Goal: Obtain resource: Obtain resource

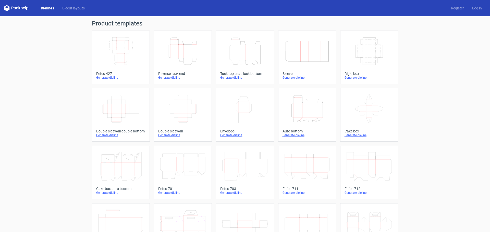
click at [243, 64] on icon "Height Depth Width" at bounding box center [244, 51] width 45 height 29
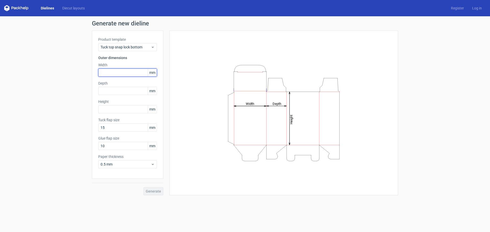
click at [128, 73] on input "text" at bounding box center [127, 73] width 59 height 8
type input "35"
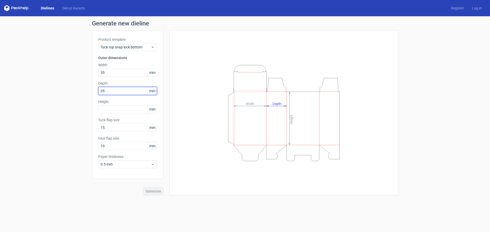
type input "35"
type input "10"
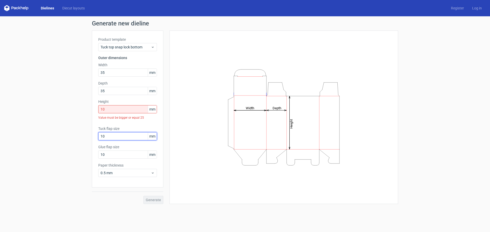
type input "10"
click at [158, 203] on div "Generate" at bounding box center [127, 196] width 71 height 17
click at [135, 113] on input "10" at bounding box center [127, 109] width 59 height 8
drag, startPoint x: 132, startPoint y: 109, endPoint x: 68, endPoint y: 104, distance: 63.6
click at [69, 104] on div "Generate new dieline Product template Tuck top snap lock bottom Outer dimension…" at bounding box center [245, 112] width 490 height 192
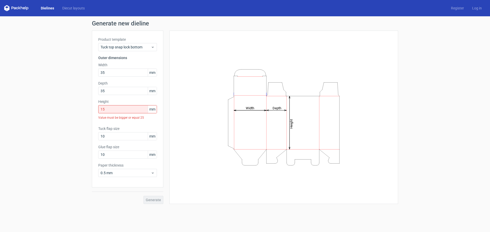
click at [154, 190] on div "Generate" at bounding box center [127, 196] width 71 height 17
click at [156, 200] on div "Generate" at bounding box center [127, 196] width 71 height 17
click at [127, 110] on input "15" at bounding box center [127, 109] width 59 height 8
drag, startPoint x: 127, startPoint y: 110, endPoint x: 66, endPoint y: 109, distance: 61.2
click at [66, 109] on div "Generate new dieline Product template Tuck top snap lock bottom Outer dimension…" at bounding box center [245, 112] width 490 height 192
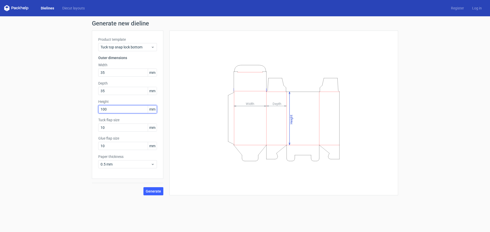
type input "100"
click at [152, 191] on span "Generate" at bounding box center [153, 192] width 15 height 4
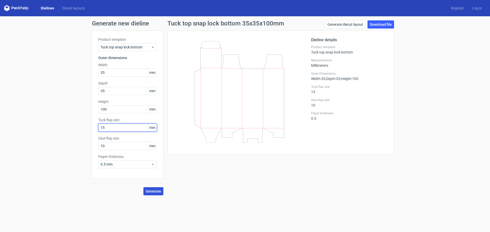
type input "15"
click at [155, 193] on span "Generate" at bounding box center [153, 192] width 15 height 4
click at [382, 25] on link "Download file" at bounding box center [380, 24] width 27 height 8
click at [323, 178] on div "Tuck top snap lock bottom 35x35x100mm Generate diecut layout Download file Diel…" at bounding box center [280, 107] width 235 height 175
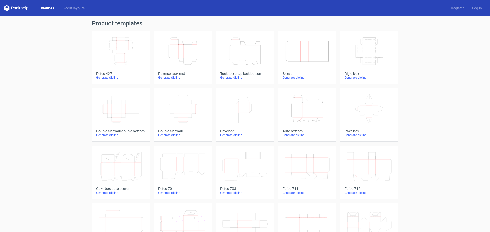
click at [308, 110] on icon "Height Depth Width" at bounding box center [306, 109] width 45 height 29
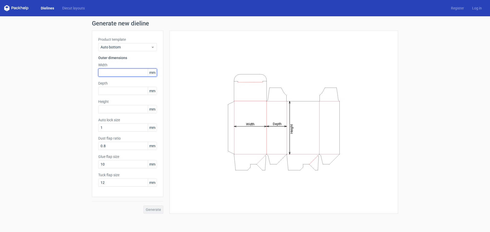
click at [117, 73] on input "text" at bounding box center [127, 73] width 59 height 8
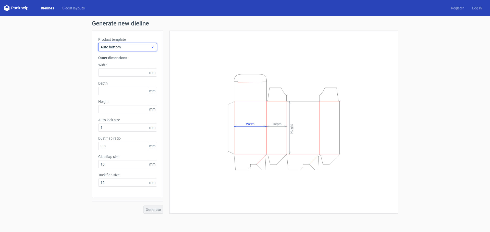
click at [140, 46] on span "Auto bottom" at bounding box center [125, 47] width 50 height 5
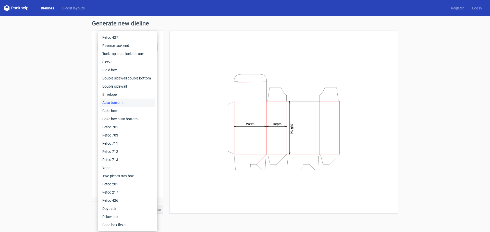
click at [48, 61] on div "Generate new dieline Product template Auto bottom Outer dimensions Width mm Dep…" at bounding box center [245, 117] width 490 height 202
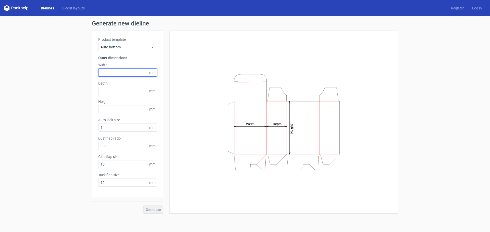
click at [117, 72] on input "text" at bounding box center [127, 73] width 59 height 8
type input "145"
type input "180"
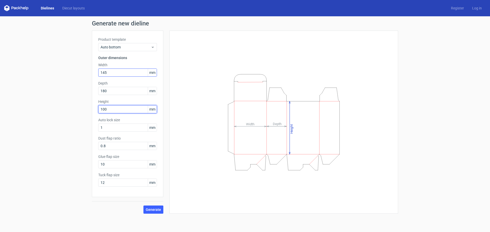
type input "100"
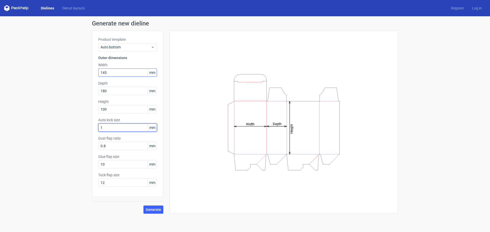
click at [143, 206] on button "Generate" at bounding box center [153, 210] width 20 height 8
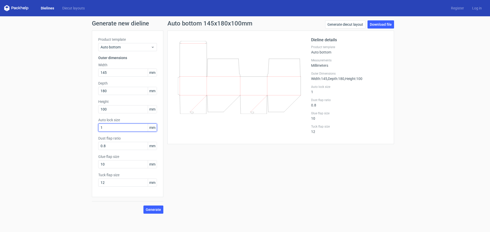
click at [118, 129] on input "1" at bounding box center [127, 128] width 59 height 8
drag, startPoint x: 118, startPoint y: 129, endPoint x: 52, endPoint y: 120, distance: 66.8
click at [52, 120] on div "Generate new dieline Product template Auto bottom Outer dimensions Width 145 mm…" at bounding box center [245, 117] width 490 height 202
click at [143, 206] on button "Generate" at bounding box center [153, 210] width 20 height 8
drag, startPoint x: 116, startPoint y: 125, endPoint x: 28, endPoint y: 124, distance: 88.2
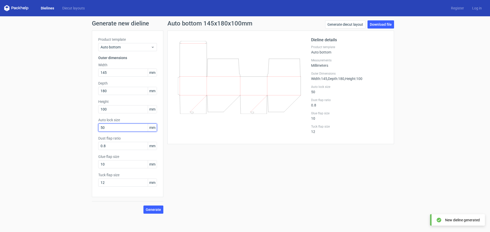
click at [28, 124] on div "Generate new dieline Product template Auto bottom Outer dimensions Width 145 mm…" at bounding box center [245, 117] width 490 height 202
type input "1"
click at [143, 206] on button "Generate" at bounding box center [153, 210] width 20 height 8
drag, startPoint x: 127, startPoint y: 148, endPoint x: 0, endPoint y: 145, distance: 127.0
click at [0, 146] on div "Generate new dieline Product template Auto bottom Outer dimensions Width 145 mm…" at bounding box center [245, 117] width 490 height 202
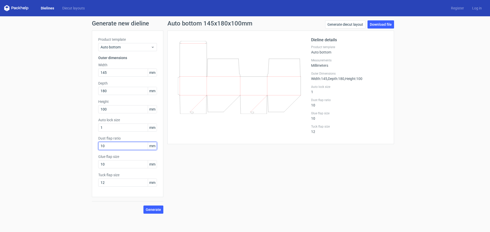
type input "10"
click at [143, 206] on button "Generate" at bounding box center [153, 210] width 20 height 8
drag, startPoint x: 109, startPoint y: 146, endPoint x: 2, endPoint y: 146, distance: 106.8
click at [2, 146] on div "Generate new dieline Product template Auto bottom Outer dimensions Width 145 mm…" at bounding box center [245, 117] width 490 height 202
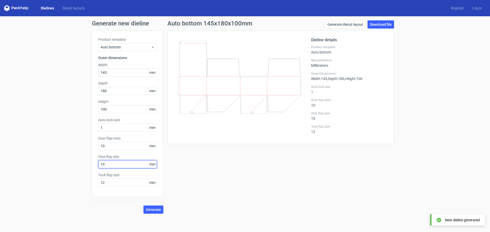
drag, startPoint x: 121, startPoint y: 166, endPoint x: 0, endPoint y: 155, distance: 121.9
click at [0, 155] on div "Generate new dieline Product template Auto bottom Outer dimensions Width 145 mm…" at bounding box center [245, 117] width 490 height 202
type input "20"
click at [143, 206] on button "Generate" at bounding box center [153, 210] width 20 height 8
drag, startPoint x: 110, startPoint y: 165, endPoint x: 28, endPoint y: 167, distance: 81.9
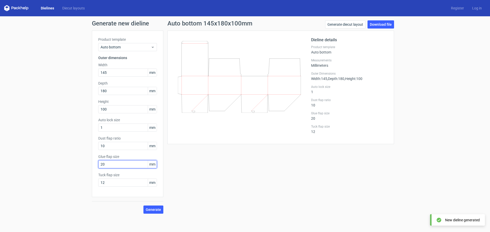
click at [29, 167] on div "Generate new dieline Product template Auto bottom Outer dimensions Width 145 mm…" at bounding box center [245, 117] width 490 height 202
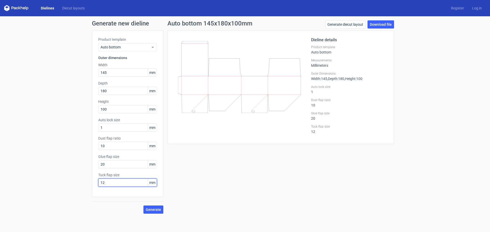
drag, startPoint x: 123, startPoint y: 184, endPoint x: 0, endPoint y: 182, distance: 123.2
click at [0, 182] on div "Generate new dieline Product template Auto bottom Outer dimensions Width 145 mm…" at bounding box center [245, 117] width 490 height 202
type input "24"
click at [143, 206] on button "Generate" at bounding box center [153, 210] width 20 height 8
click at [254, 112] on icon at bounding box center [239, 77] width 123 height 72
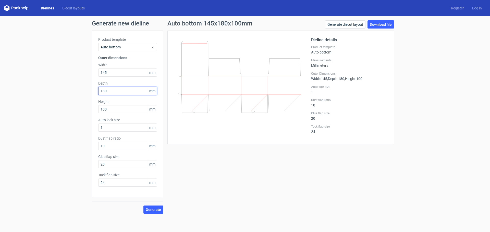
drag, startPoint x: 118, startPoint y: 91, endPoint x: 0, endPoint y: 84, distance: 118.2
click at [0, 84] on div "Generate new dieline Product template Auto bottom Outer dimensions Width 145 mm…" at bounding box center [245, 117] width 490 height 202
type input "145"
type input "180"
click at [151, 209] on span "Generate" at bounding box center [153, 210] width 15 height 4
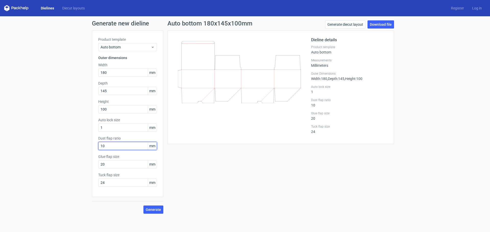
drag, startPoint x: 124, startPoint y: 146, endPoint x: 46, endPoint y: 145, distance: 78.5
click at [46, 145] on div "Generate new dieline Product template Auto bottom Outer dimensions Width 180 mm…" at bounding box center [245, 117] width 490 height 202
type input "20"
click at [143, 206] on button "Generate" at bounding box center [153, 210] width 20 height 8
click at [383, 25] on link "Download file" at bounding box center [380, 24] width 27 height 8
